Goal: Task Accomplishment & Management: Manage account settings

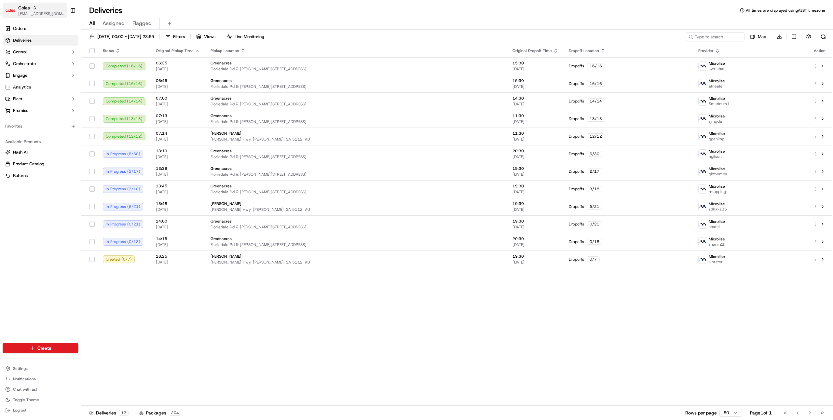
click at [24, 14] on span "[EMAIL_ADDRESS][DOMAIN_NAME]" at bounding box center [41, 13] width 47 height 5
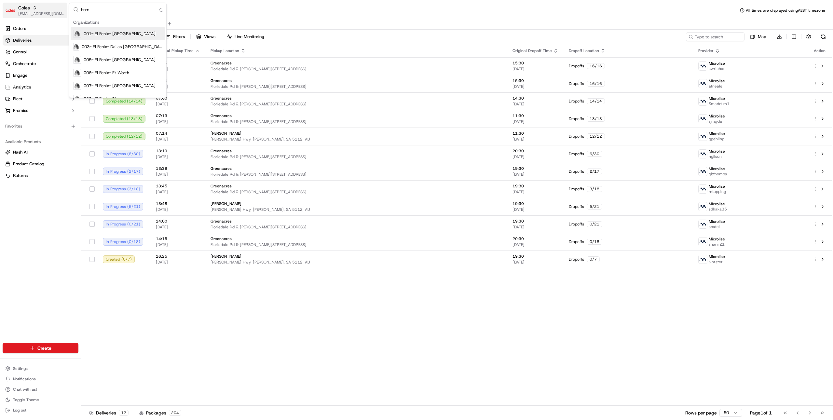
type input "home"
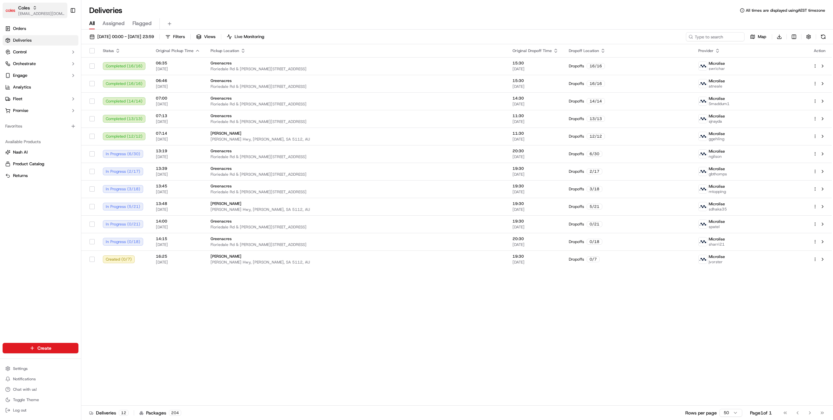
click at [52, 8] on button "Coles ben@usenash.com" at bounding box center [35, 11] width 65 height 16
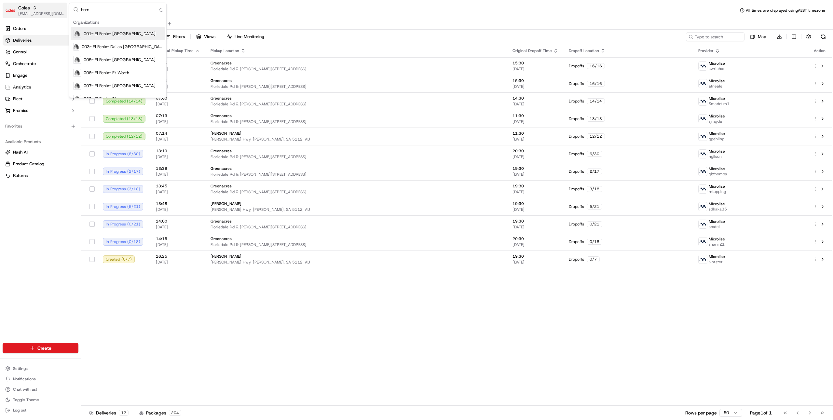
type input "home"
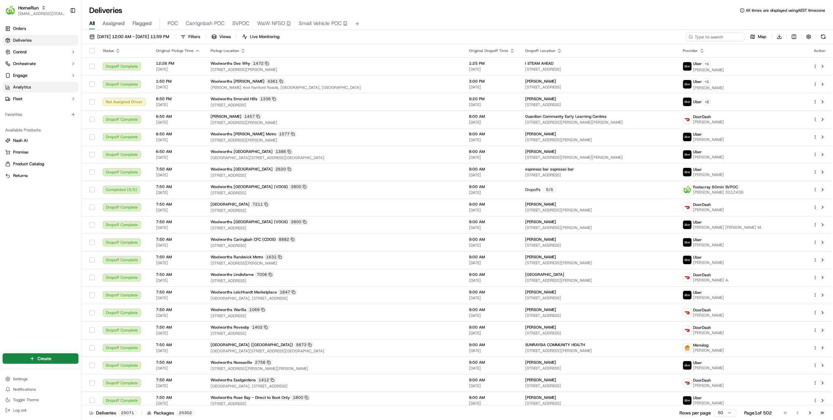
click at [28, 89] on span "Analytics" at bounding box center [22, 87] width 18 height 6
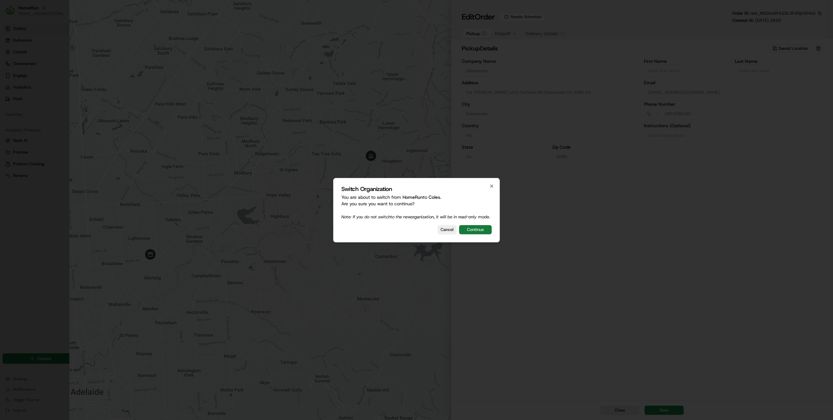
click at [474, 233] on button "Continue" at bounding box center [475, 229] width 33 height 9
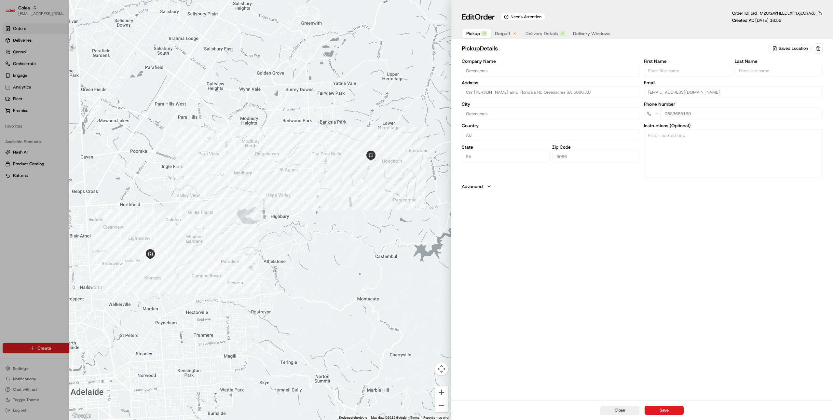
click at [511, 30] on button "Dropoff" at bounding box center [506, 33] width 31 height 9
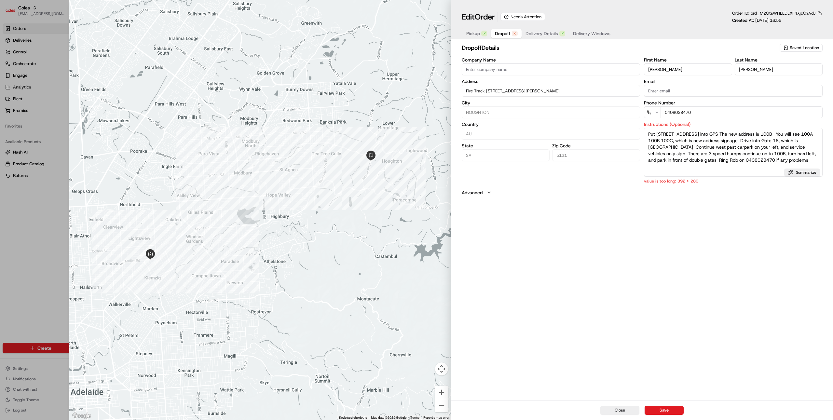
click at [653, 231] on div "dropoff Details Saved Location Company Name Address Fire Track 18 100b Range Rd…" at bounding box center [642, 221] width 382 height 358
click at [699, 163] on textarea "Put 28 Range Road South Houghton into GPS The new address is 100B You will see …" at bounding box center [733, 152] width 179 height 49
click at [680, 242] on div "dropoff Details Saved Location Company Name Address Fire Track 18 100b Range Rd…" at bounding box center [642, 221] width 382 height 358
click at [85, 48] on div at bounding box center [260, 210] width 382 height 420
click at [673, 134] on textarea "Put 28 Range Road South Houghton into GPS The new address is 100B You will see …" at bounding box center [733, 152] width 179 height 49
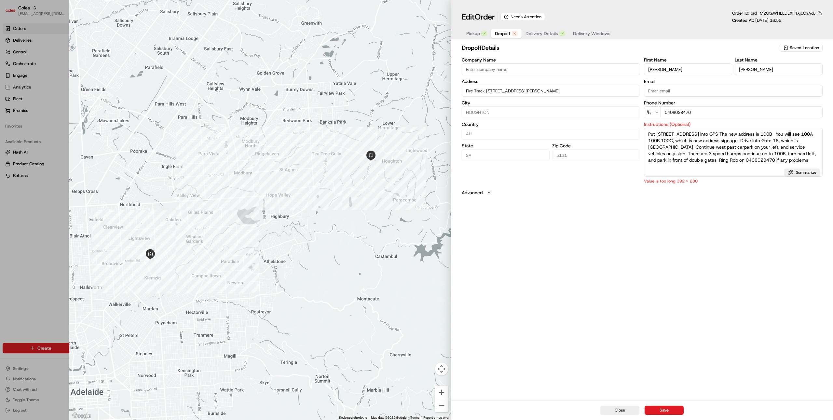
click at [673, 134] on textarea "Put 28 Range Road South Houghton into GPS The new address is 100B You will see …" at bounding box center [733, 152] width 179 height 49
click at [538, 148] on label "State" at bounding box center [506, 145] width 88 height 5
click at [745, 152] on textarea "Put 28 Range Road South Houghton into GPS The new address is 100B You will see …" at bounding box center [733, 152] width 179 height 49
click at [801, 173] on button "Summarize" at bounding box center [802, 173] width 36 height 8
click at [745, 246] on div "dropoff Details Saved Location Company Name Address Fire Track 18 100b Range Rd…" at bounding box center [642, 221] width 382 height 358
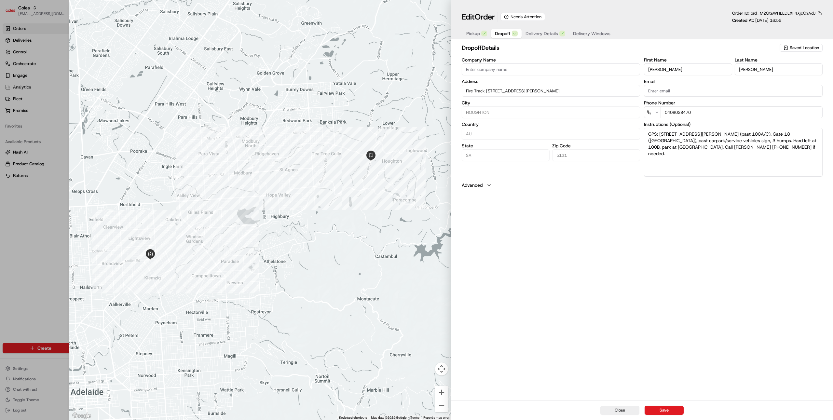
click at [786, 136] on textarea "GPS: 28 Range Rd S Houghton, new address 100B (past 100A/C). Gate 18 (Ansteys H…" at bounding box center [733, 152] width 179 height 49
click at [672, 140] on textarea "GPS 28 Range Rd S Houghton, new address 100B past 100AC. Gate 18 Ansteys Hill R…" at bounding box center [733, 152] width 179 height 49
click at [676, 140] on textarea "GPS 28 Range Rd S Houghton, new address 100B past 100AC. Gate 18 Ansteys Hill R…" at bounding box center [733, 152] width 179 height 49
type textarea "GPS 28 Range Rd S Houghton, new address 100B past 100AC. Gate 18 Ansteys Hill R…"
click at [736, 213] on div "dropoff Details Saved Location Company Name Address Fire Track 18 100b Range Rd…" at bounding box center [642, 221] width 382 height 358
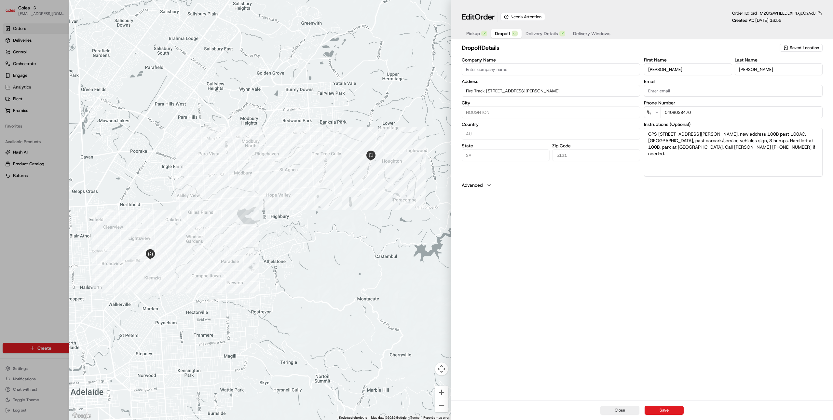
click at [704, 322] on div "dropoff Details Saved Location Company Name Address Fire Track 18 100b Range Rd…" at bounding box center [642, 221] width 382 height 358
click at [676, 137] on textarea "GPS 28 Range Rd S Houghton, new address 100B past 100AC. Gate 18 Ansteys Hill R…" at bounding box center [733, 152] width 179 height 49
click at [683, 137] on textarea "GPS 28 Range Rd S Houghton, new address 100B past 100AC. Gate 18 Ansteys Hill R…" at bounding box center [733, 152] width 179 height 49
click at [679, 161] on textarea "GPS 28 Range Rd S Houghton, new address 100B past 100AC. Gate 18 Ansteys Hill R…" at bounding box center [733, 152] width 179 height 49
click at [676, 335] on div "dropoff Details Saved Location Company Name Address Fire Track 18 100b Range Rd…" at bounding box center [642, 221] width 382 height 358
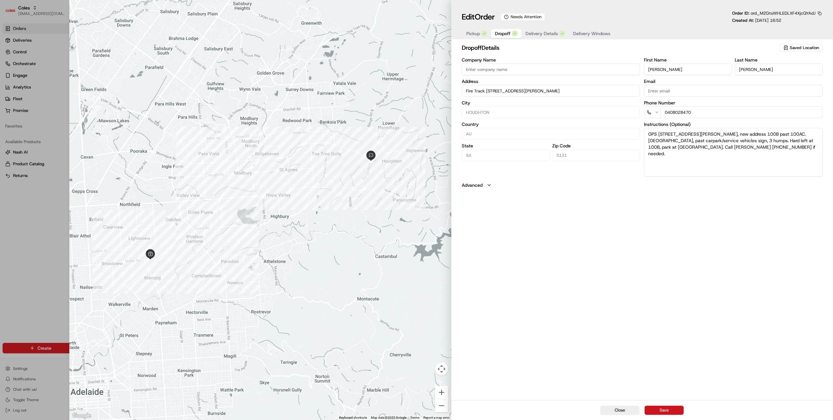
click at [664, 412] on button "Save" at bounding box center [663, 410] width 39 height 9
type input "+1"
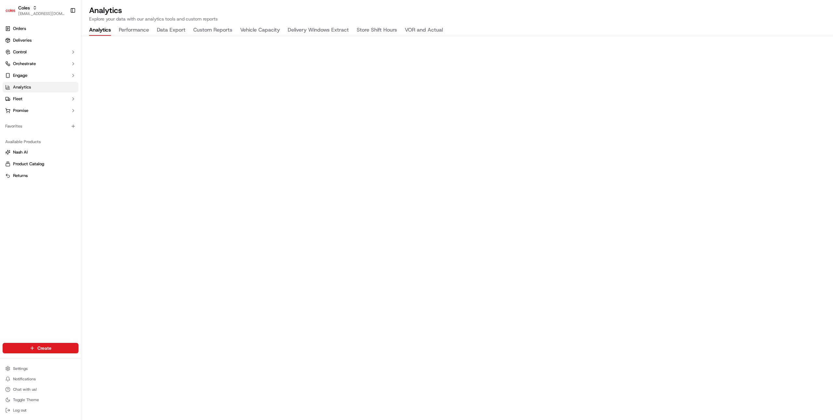
click at [47, 206] on div "Orders Deliveries Control Orchestrate Engage Analytics Fleet Promise Favorites …" at bounding box center [40, 179] width 81 height 317
click at [363, 33] on button "Store Shift Hours" at bounding box center [377, 30] width 40 height 11
